Goal: Task Accomplishment & Management: Use online tool/utility

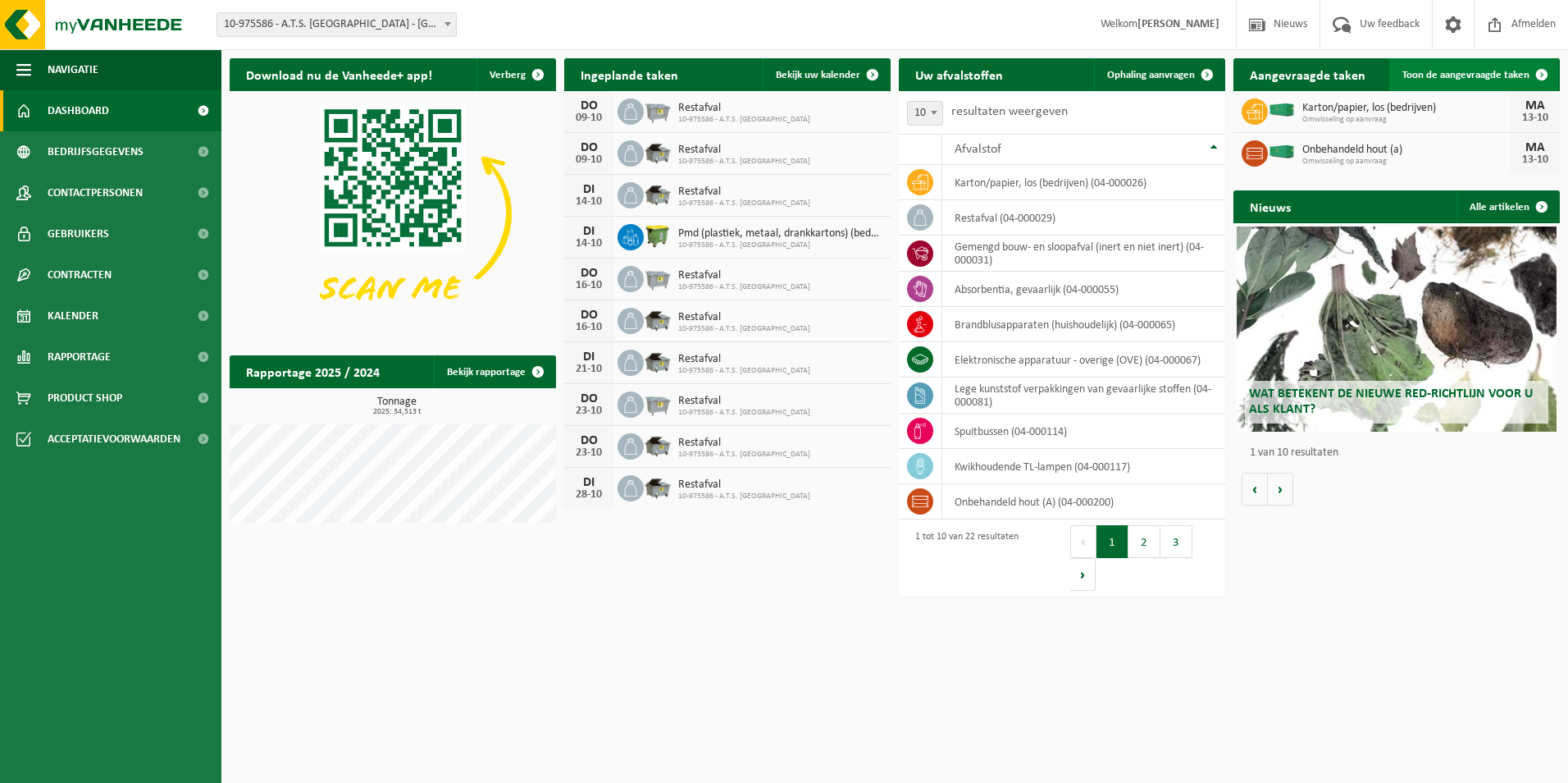
click at [1461, 76] on span "Toon de aangevraagde taken" at bounding box center [1466, 74] width 127 height 11
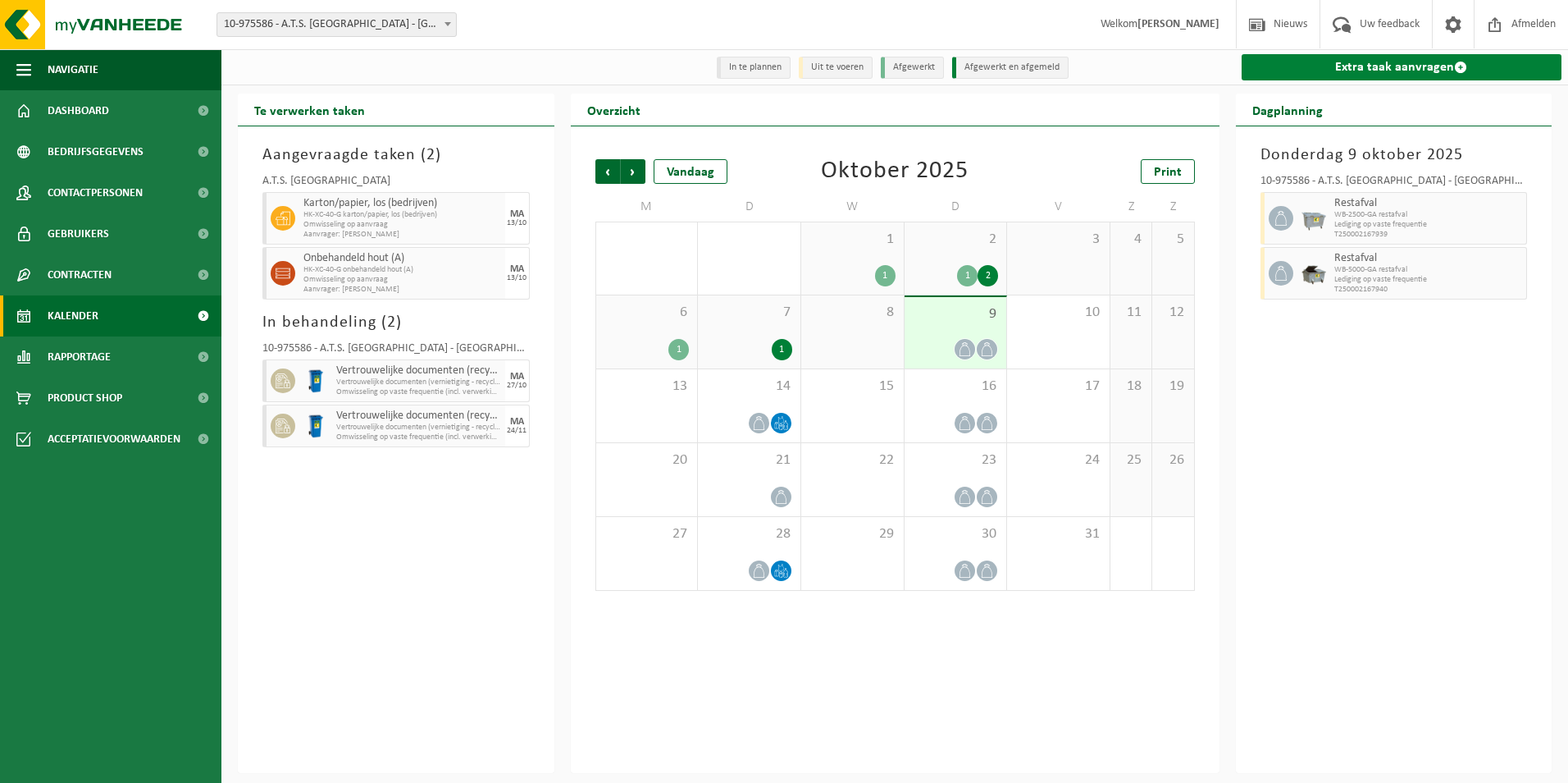
click at [1457, 69] on span at bounding box center [1459, 67] width 13 height 13
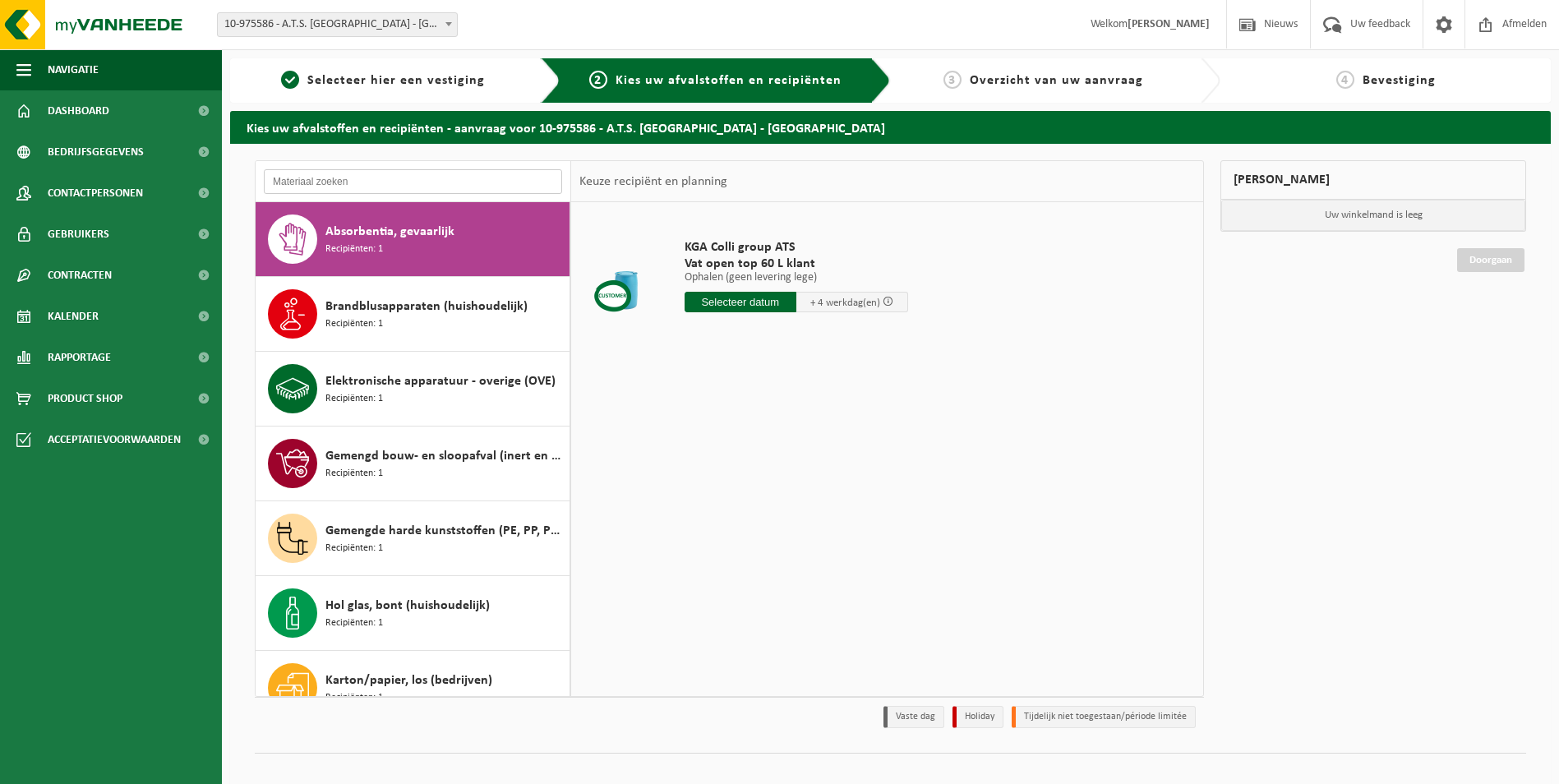
click at [432, 183] on input "text" at bounding box center [413, 181] width 298 height 24
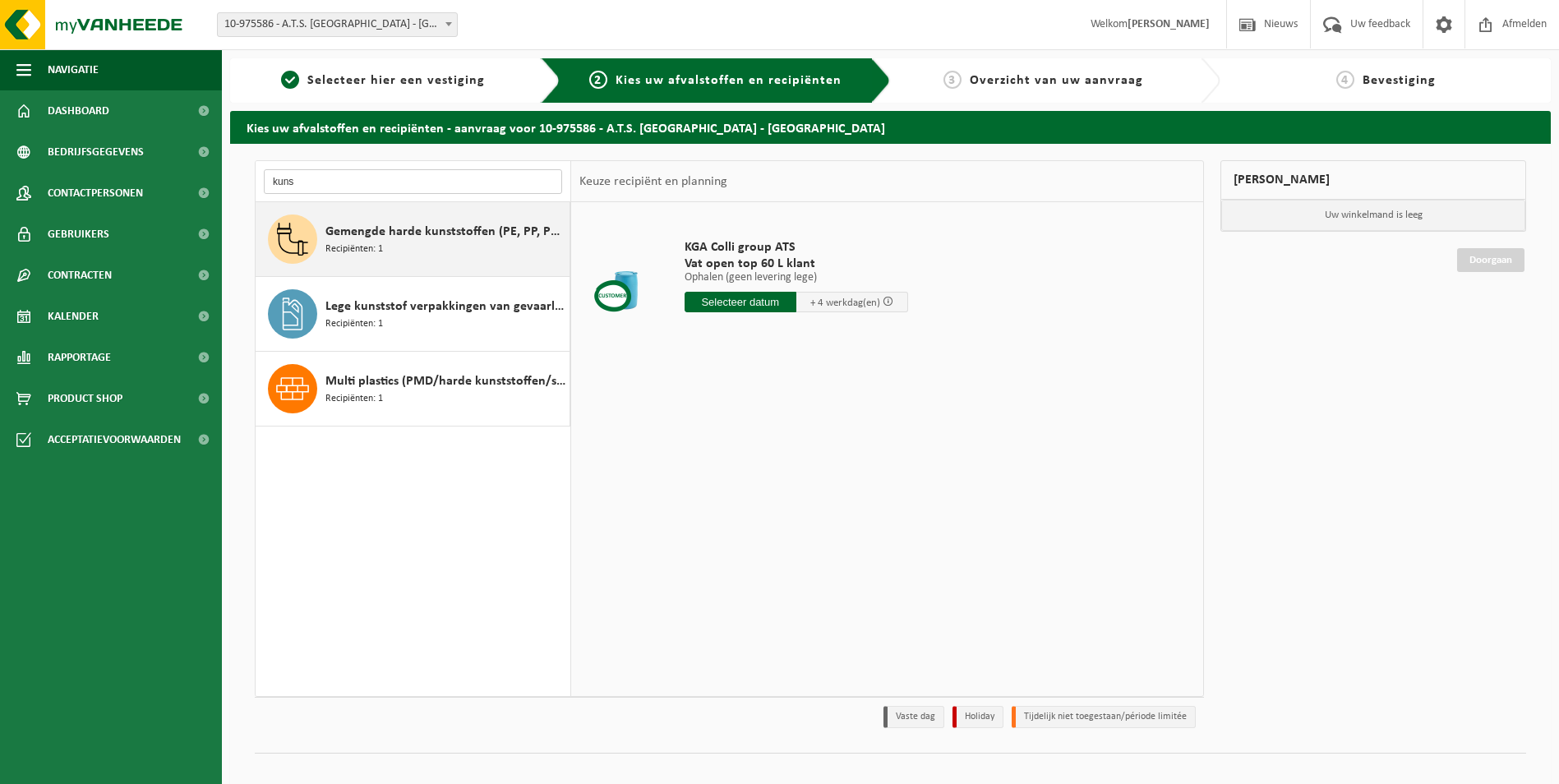
type input "kuns"
click at [455, 250] on div "Gemengde harde kunststoffen (PE, PP, PVC, ABS, PC, PA, ...), recycleerbaar (ind…" at bounding box center [445, 239] width 240 height 49
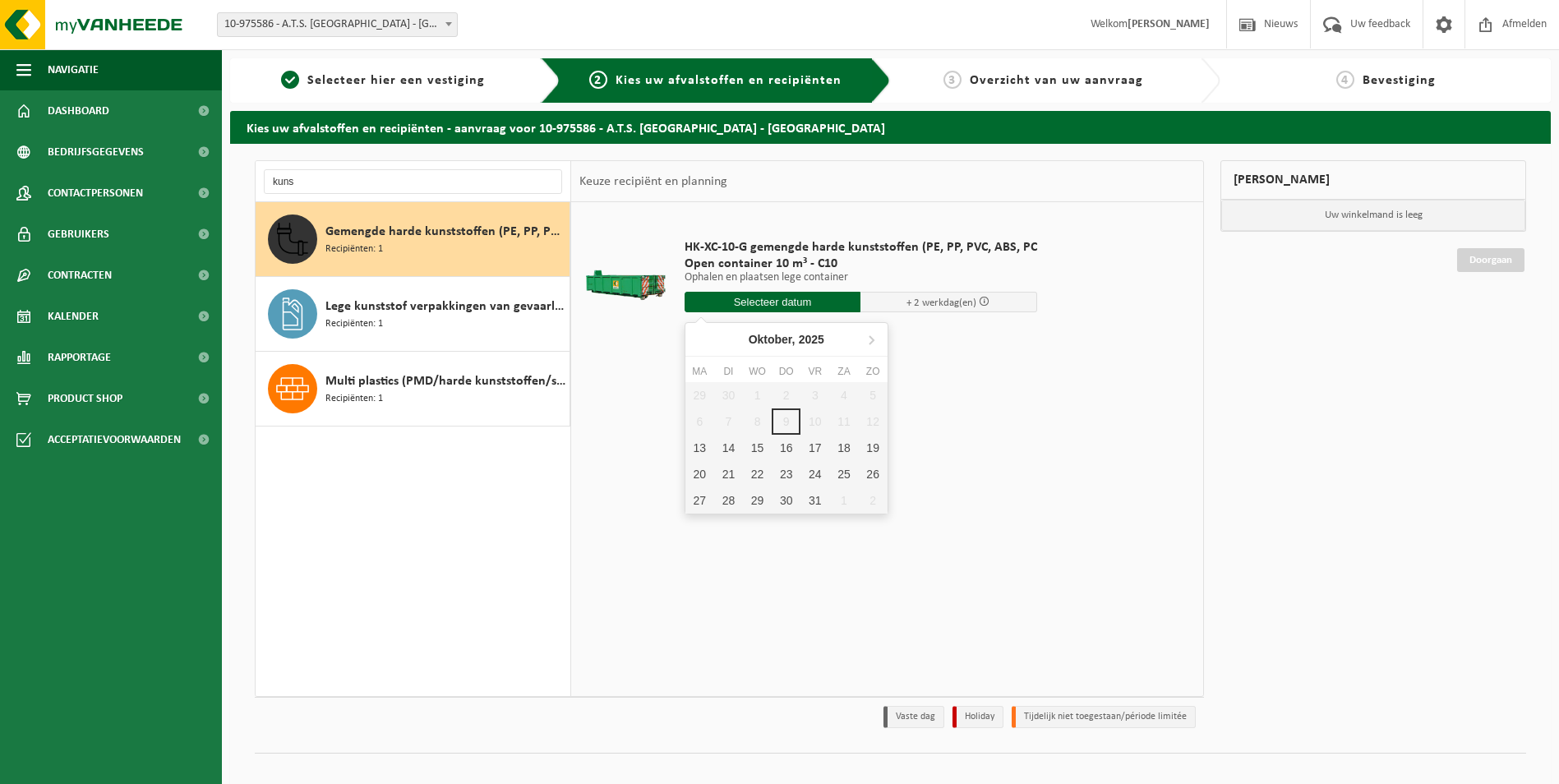
click at [786, 299] on input "text" at bounding box center [773, 302] width 176 height 21
click at [819, 446] on div "17" at bounding box center [815, 447] width 28 height 26
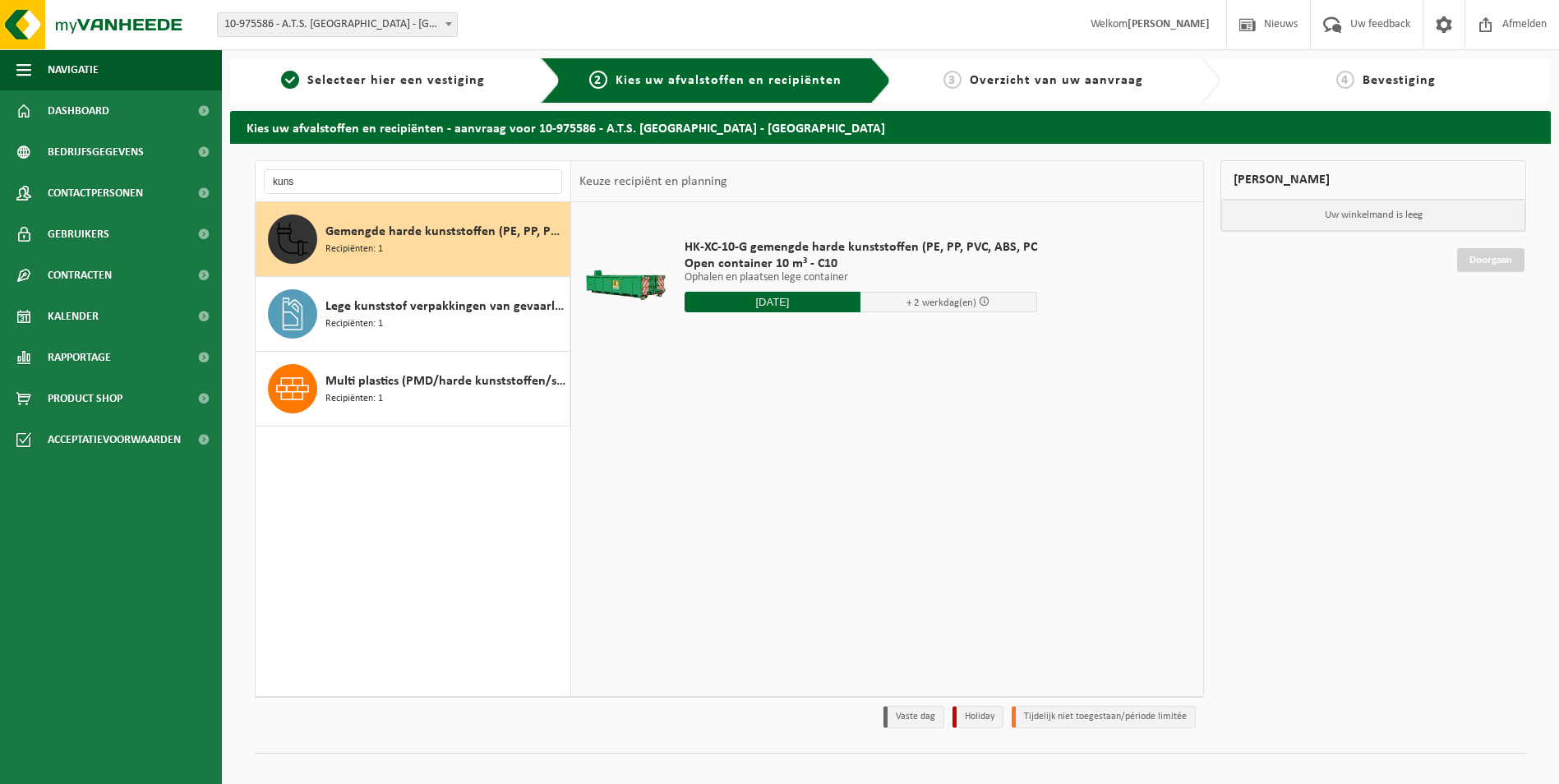
type input "Van 2025-10-17"
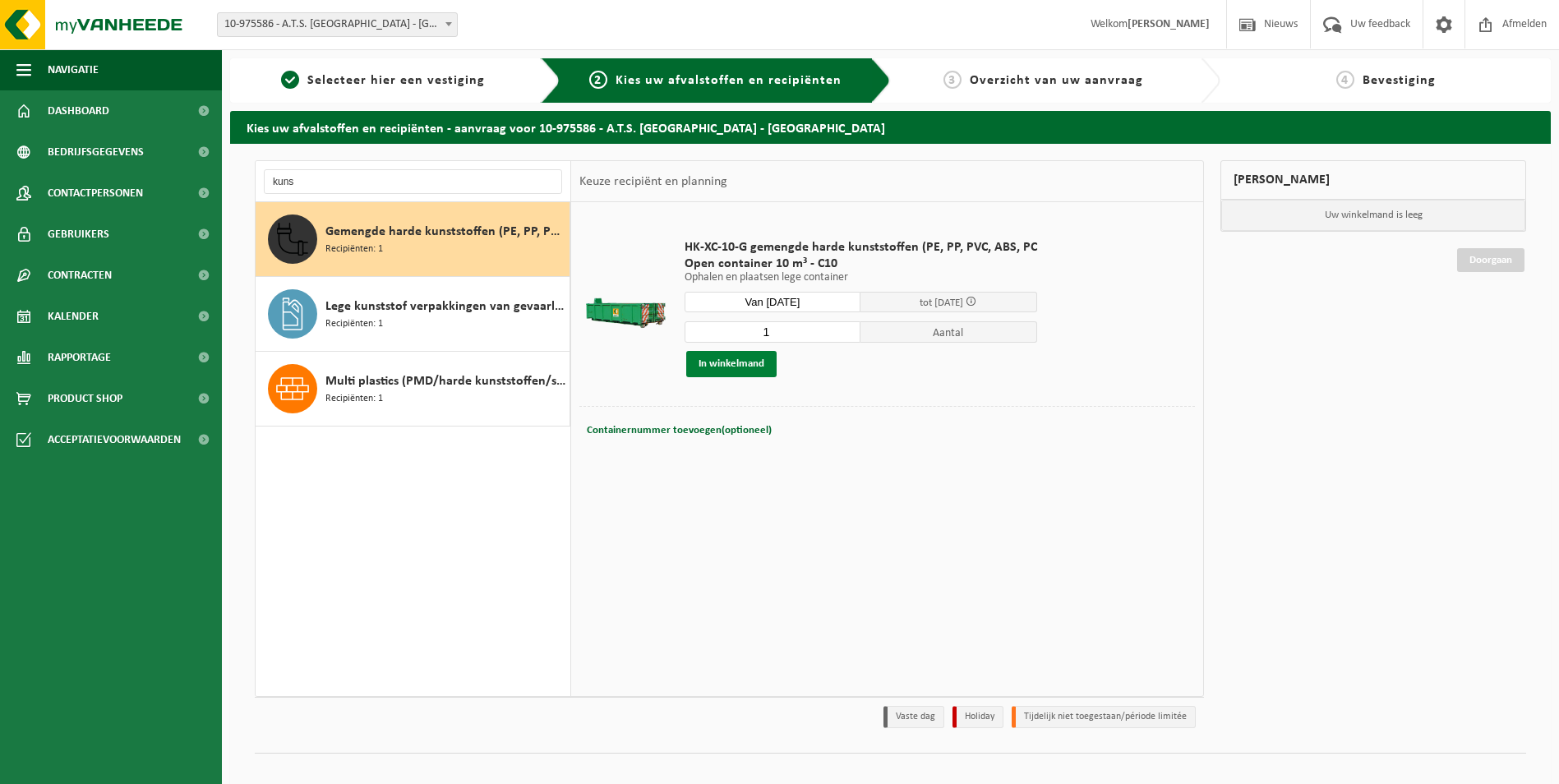
click at [746, 368] on button "In winkelmand" at bounding box center [731, 364] width 90 height 26
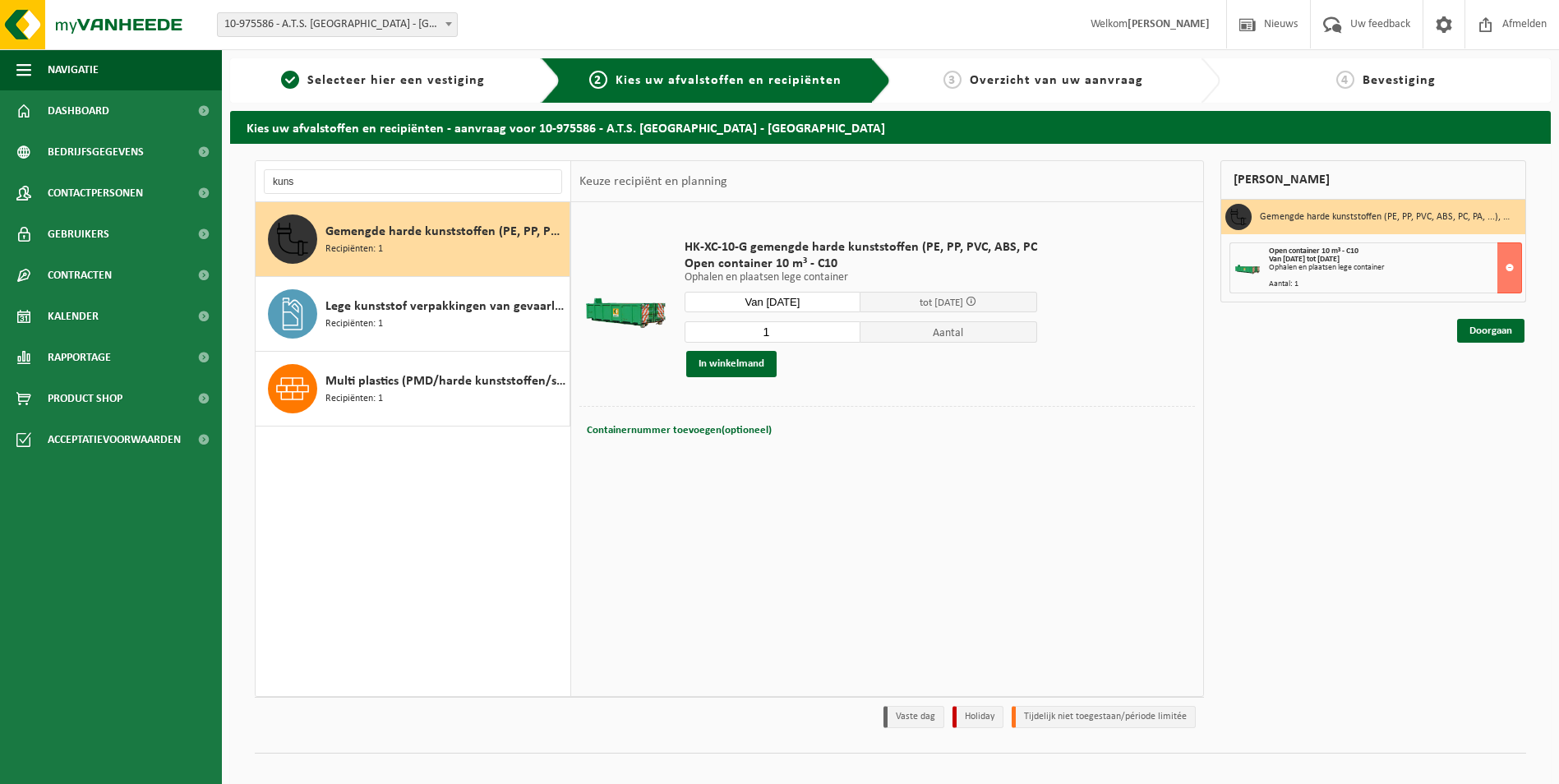
click at [1143, 562] on div "HK-XC-10-G gemengde harde kunststoffen (PE, PP, PVC, ABS, PC Open container 10 …" at bounding box center [887, 448] width 632 height 493
click at [1493, 341] on link "Doorgaan" at bounding box center [1490, 330] width 68 height 24
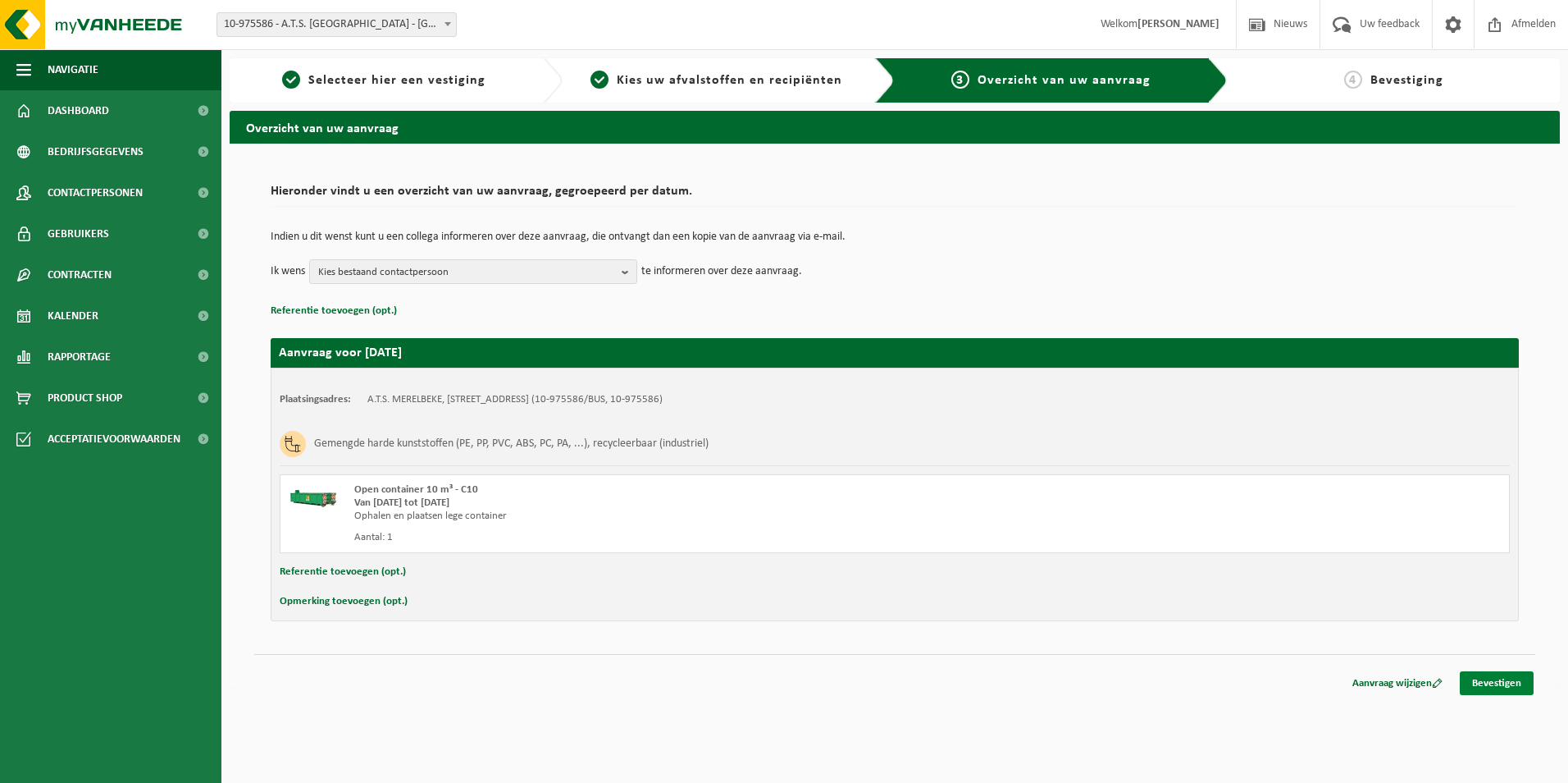
click at [1504, 680] on link "Bevestigen" at bounding box center [1496, 683] width 73 height 23
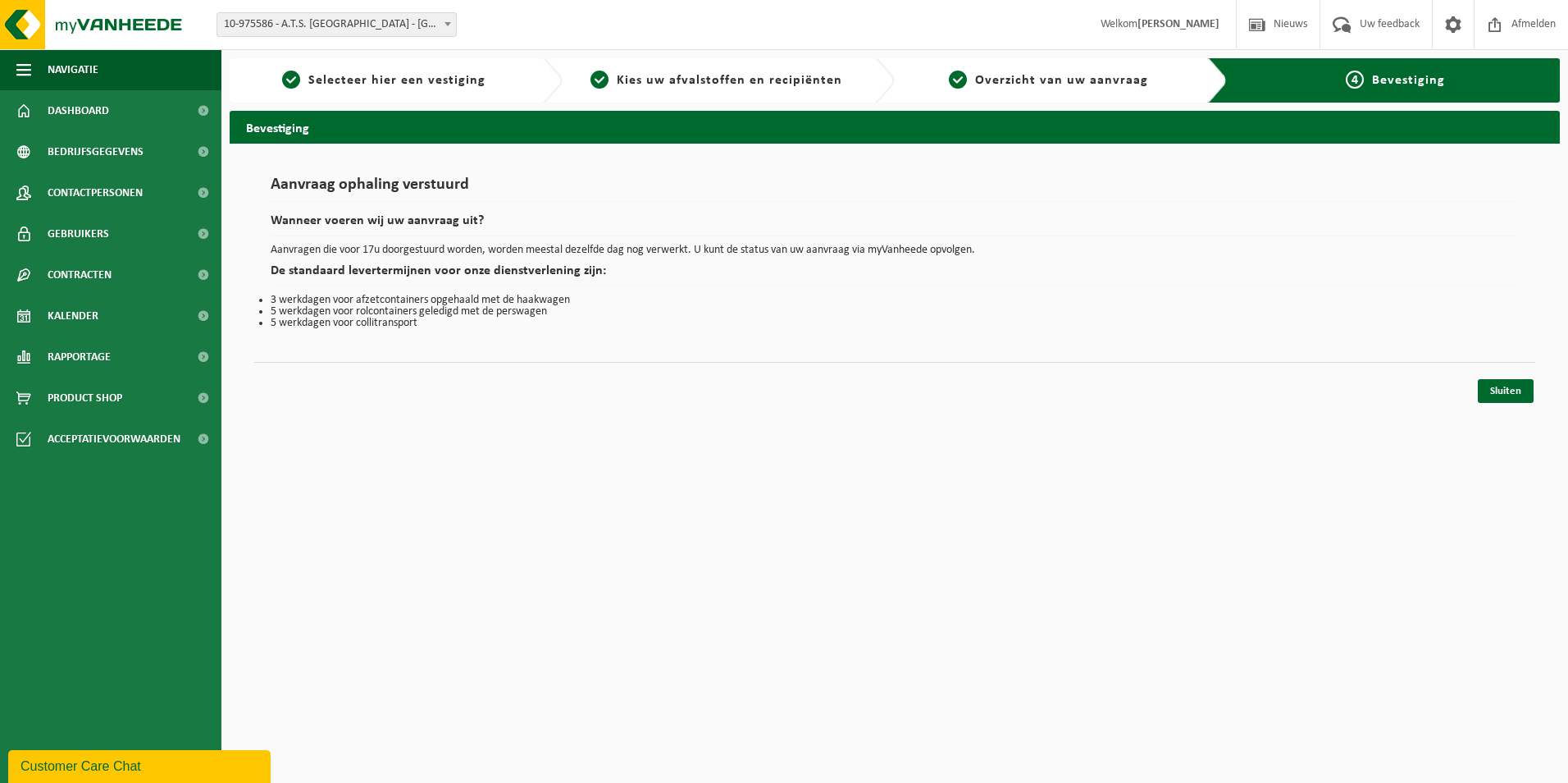
click at [862, 519] on html "Vestiging: 10-975586 - A.T.S. [PERSON_NAME] 10-975586 - A.T.S. MERELBEKE - MERE…" at bounding box center [784, 392] width 1568 height 783
